Goal: Navigation & Orientation: Find specific page/section

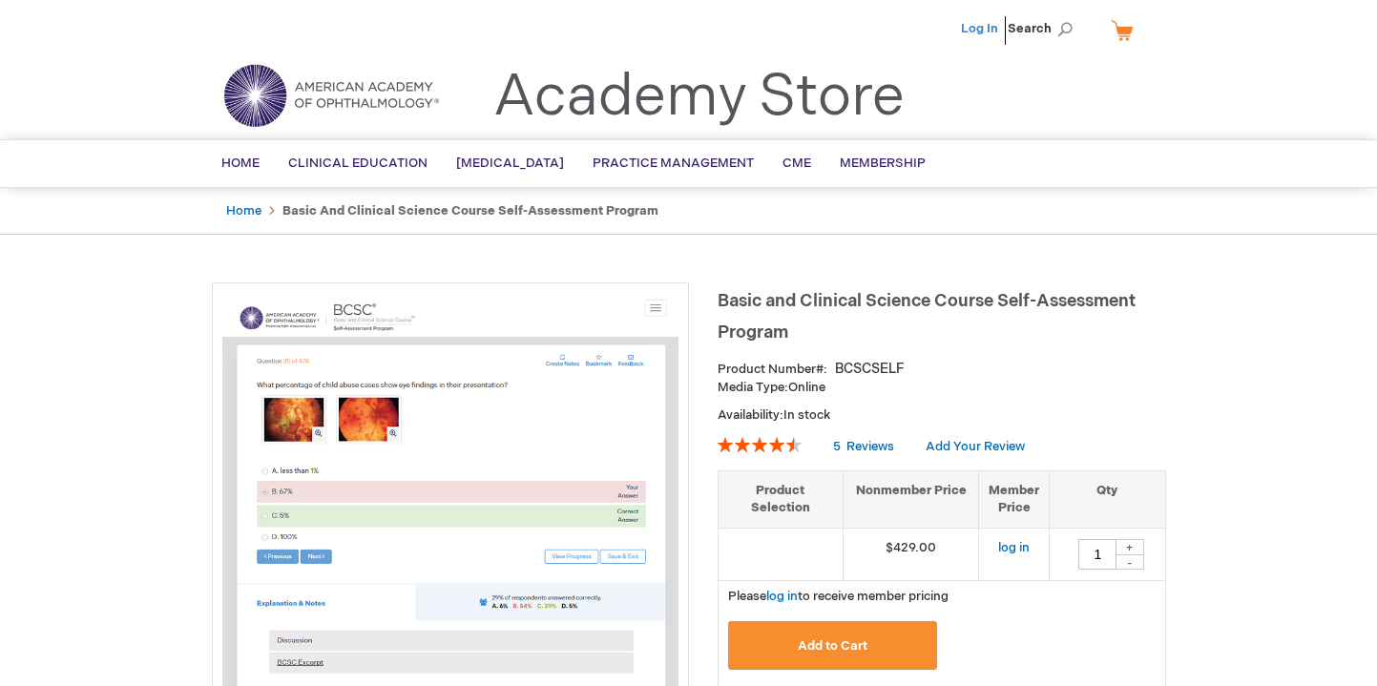
click at [979, 31] on link "Log In" at bounding box center [979, 28] width 37 height 15
click at [915, 34] on span "[PERSON_NAME]" at bounding box center [885, 28] width 106 height 15
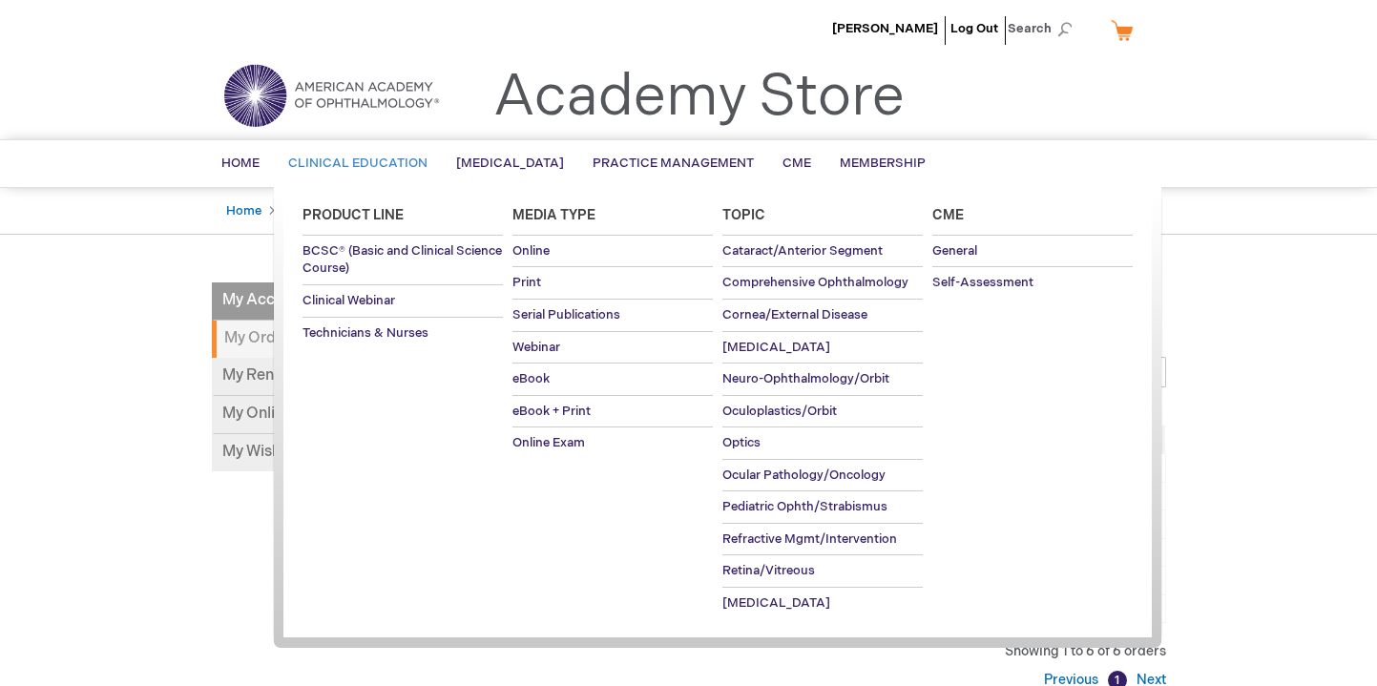
click at [325, 160] on span "Clinical Education" at bounding box center [357, 163] width 139 height 15
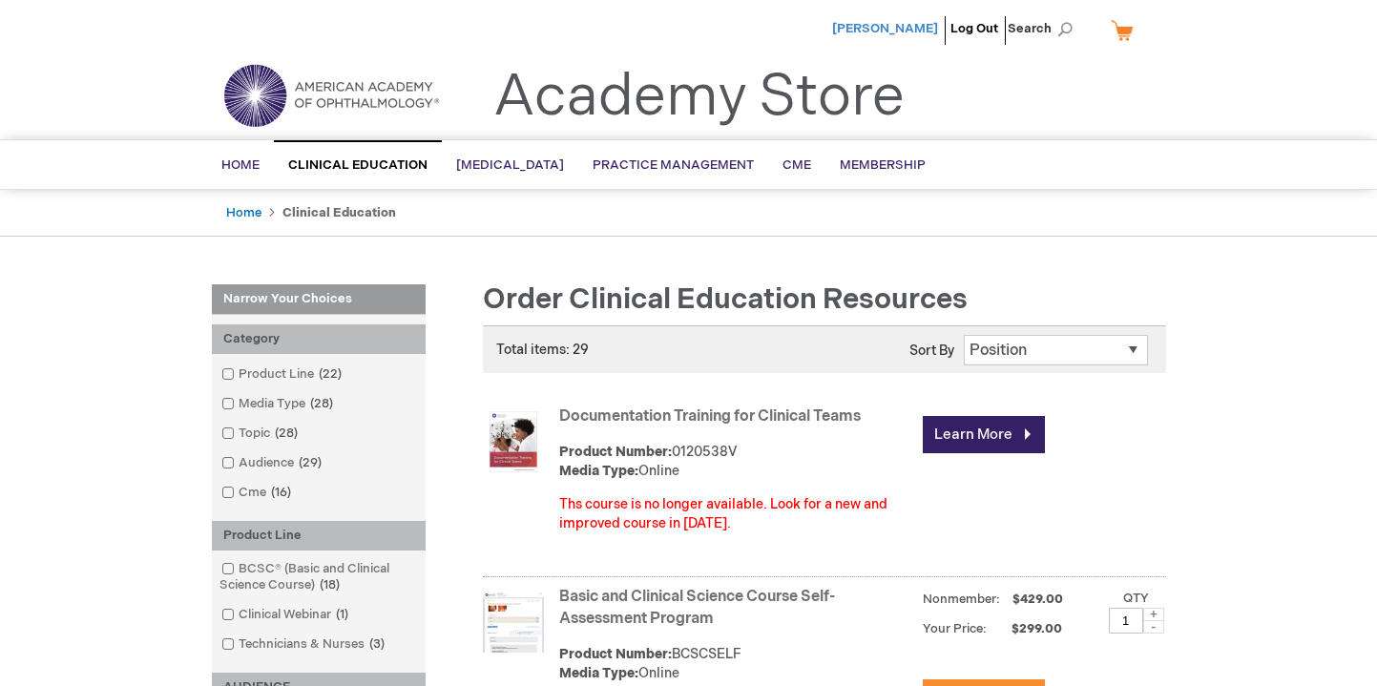
click at [894, 32] on span "[PERSON_NAME]" at bounding box center [885, 28] width 106 height 15
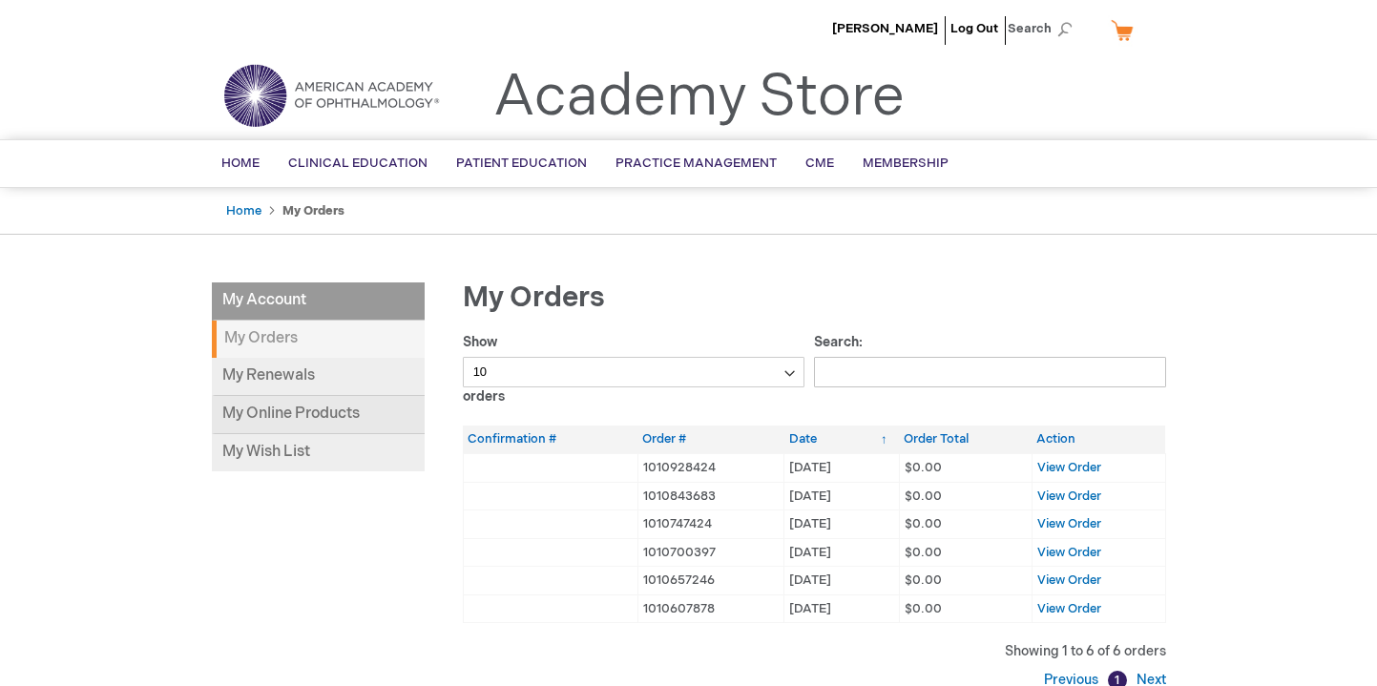
click at [283, 418] on link "My Online Products" at bounding box center [318, 415] width 213 height 38
